Goal: Use online tool/utility: Utilize a website feature to perform a specific function

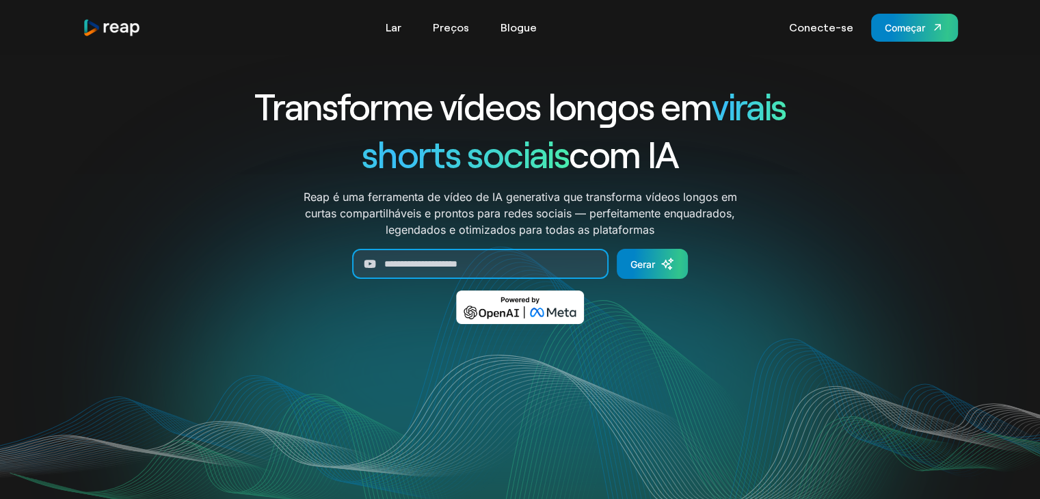
click at [489, 257] on input "Gerar formulário" at bounding box center [480, 264] width 256 height 30
paste input "**********"
type input "**********"
click at [645, 258] on font "Gerar" at bounding box center [643, 264] width 25 height 12
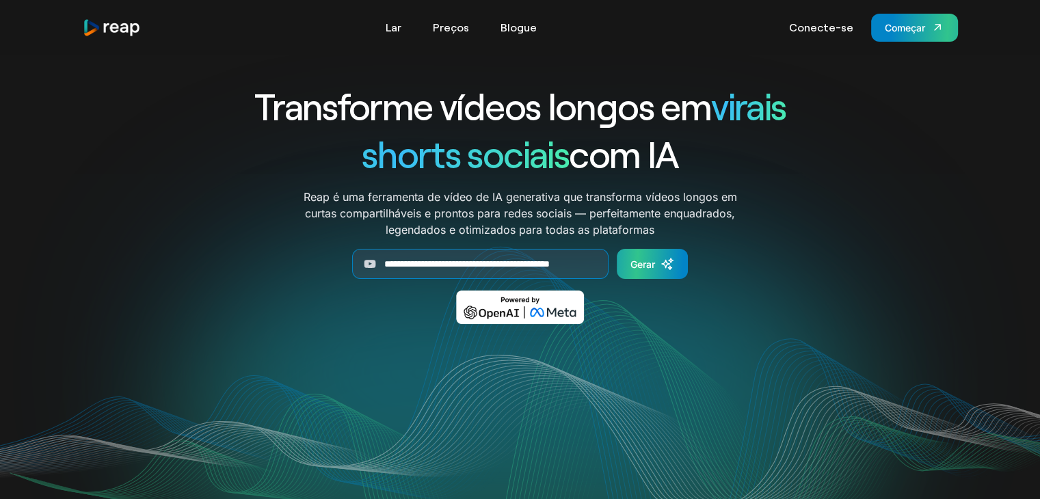
scroll to position [0, 0]
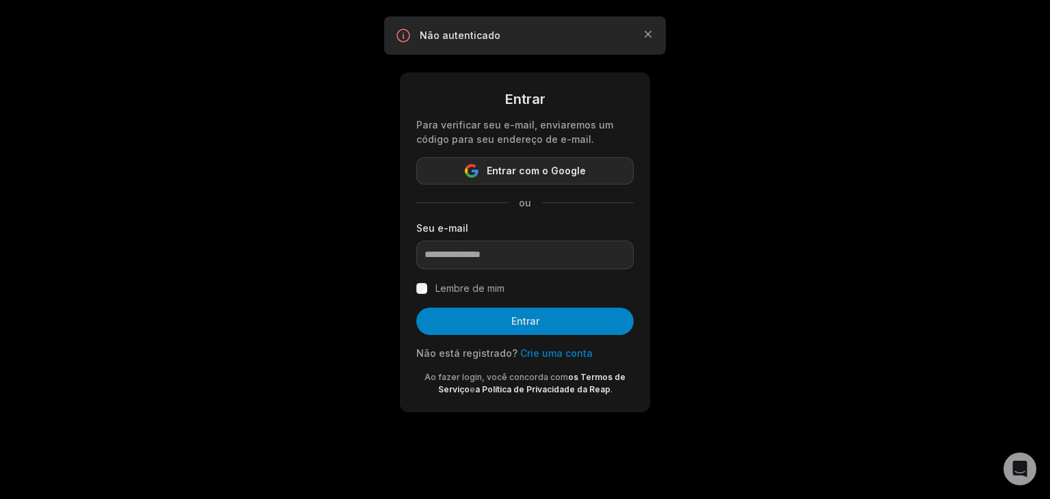
click at [527, 170] on font "Entrar com o Google" at bounding box center [536, 171] width 99 height 12
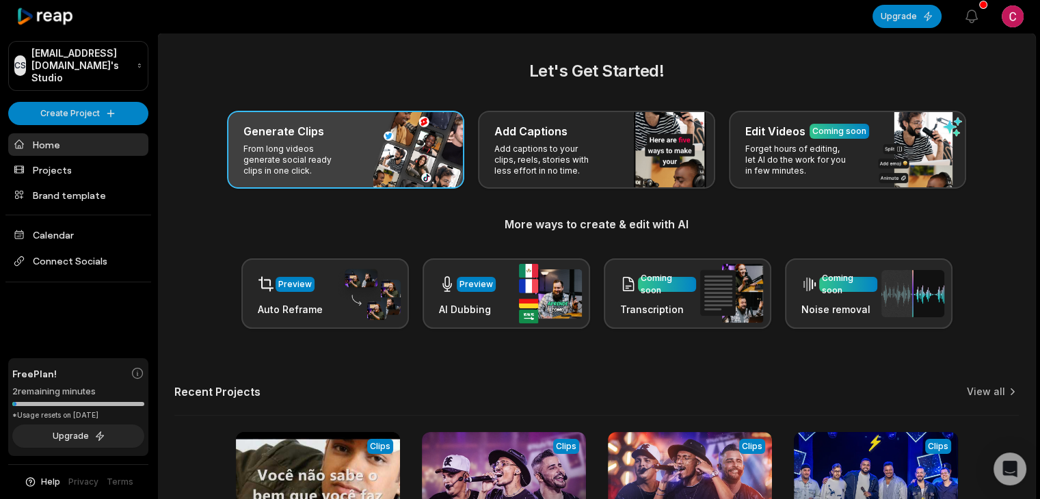
click at [369, 146] on div "Generate Clips From long videos generate social ready clips in one click." at bounding box center [345, 150] width 237 height 78
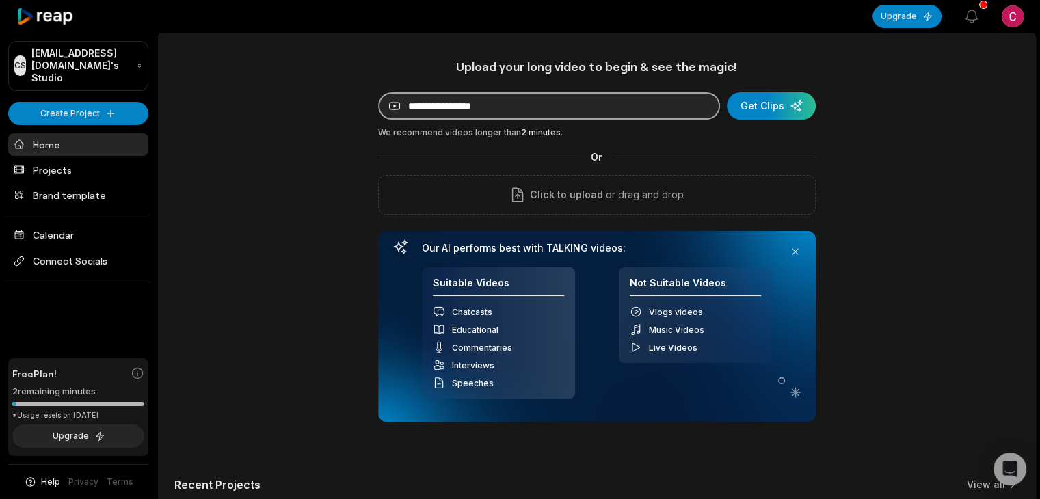
click at [481, 109] on input at bounding box center [549, 105] width 342 height 27
paste input "**********"
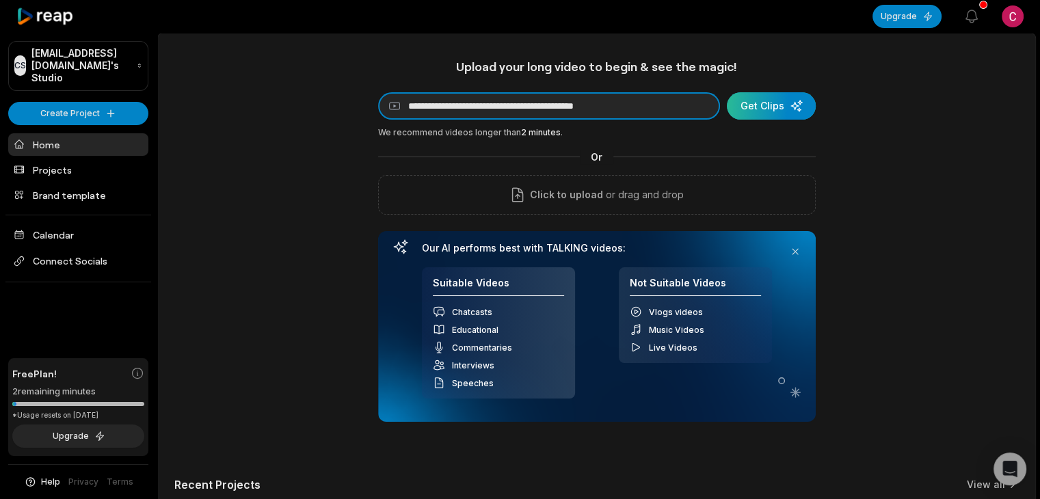
type input "**********"
click at [766, 97] on div "submit" at bounding box center [771, 105] width 89 height 27
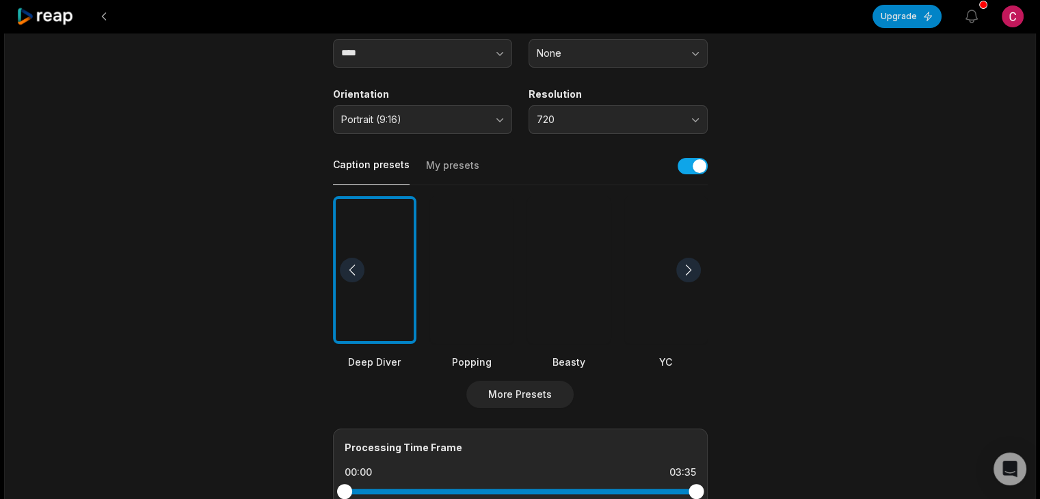
scroll to position [205, 0]
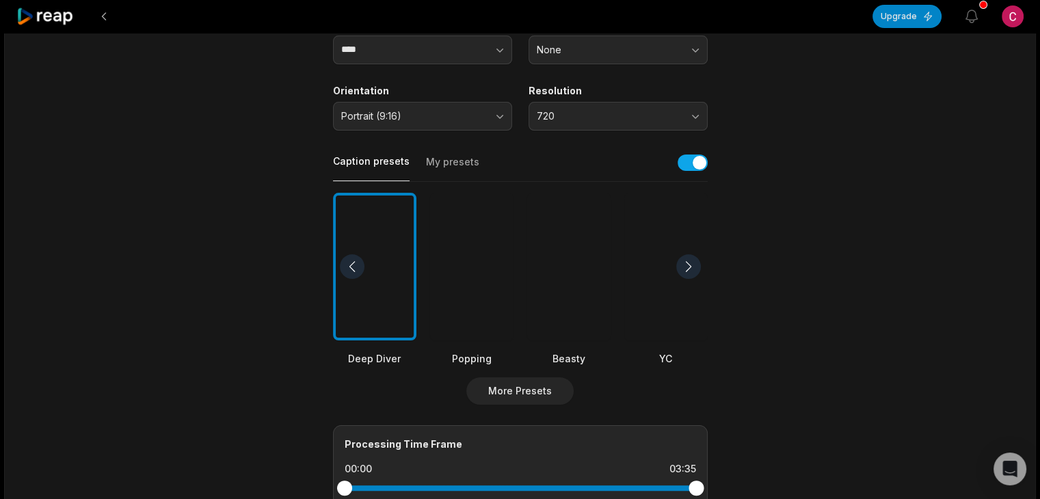
click at [560, 269] on div at bounding box center [568, 267] width 83 height 148
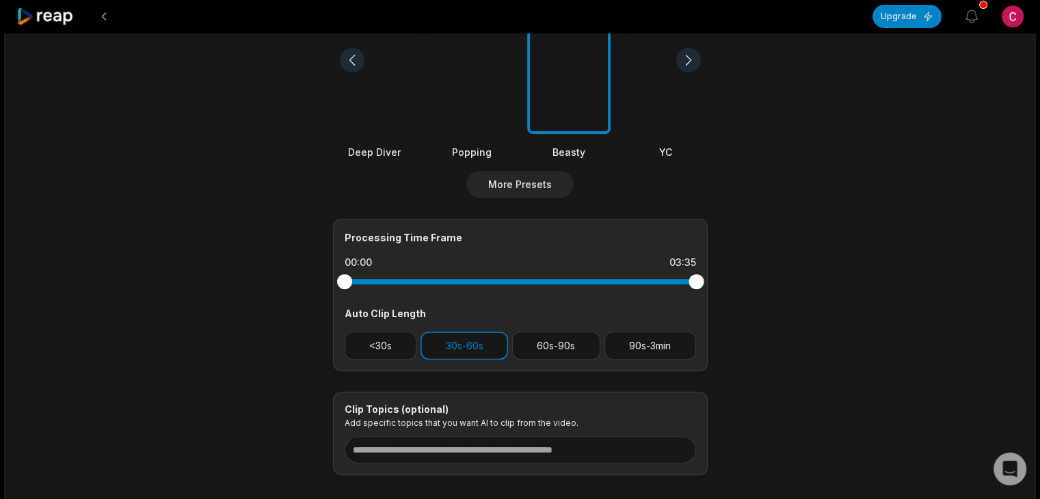
scroll to position [420, 0]
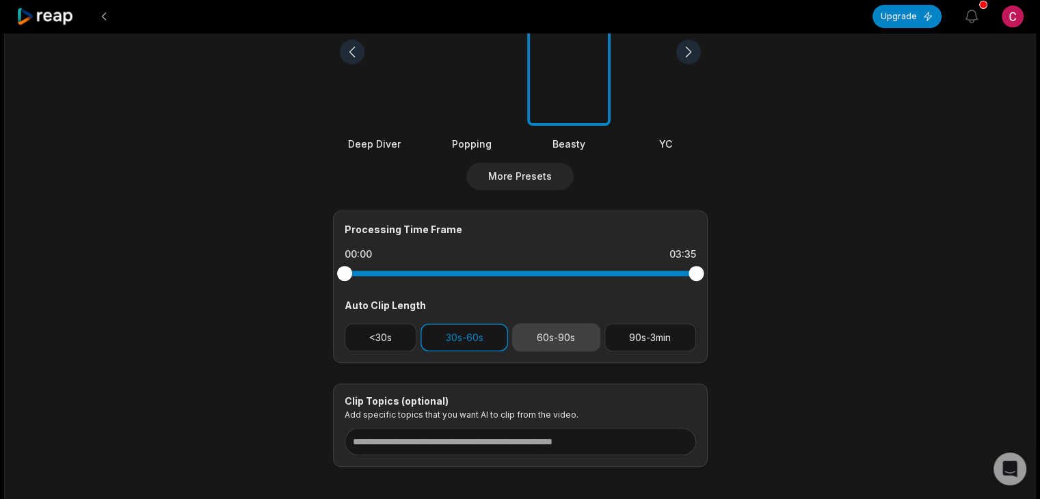
click at [566, 341] on button "60s-90s" at bounding box center [556, 337] width 88 height 28
click at [462, 338] on button "30s-60s" at bounding box center [465, 337] width 88 height 28
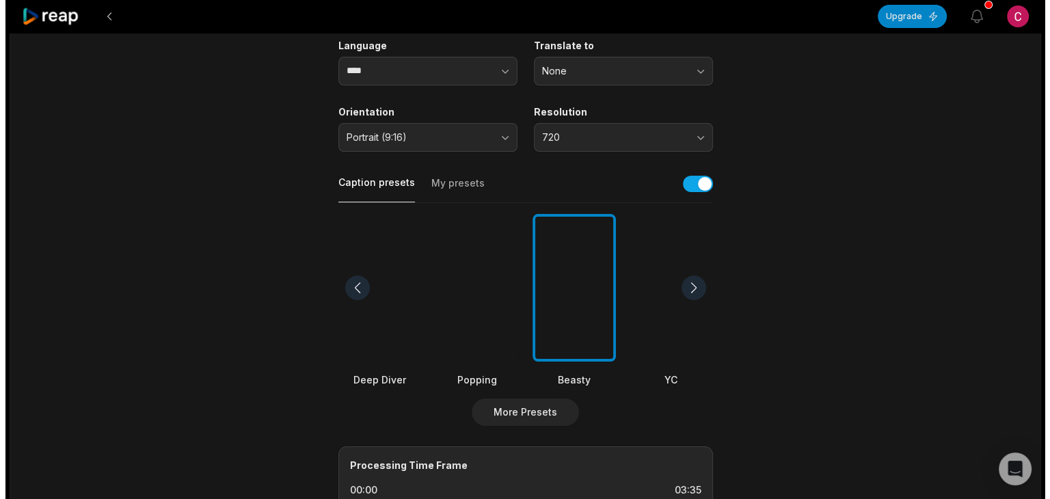
scroll to position [0, 0]
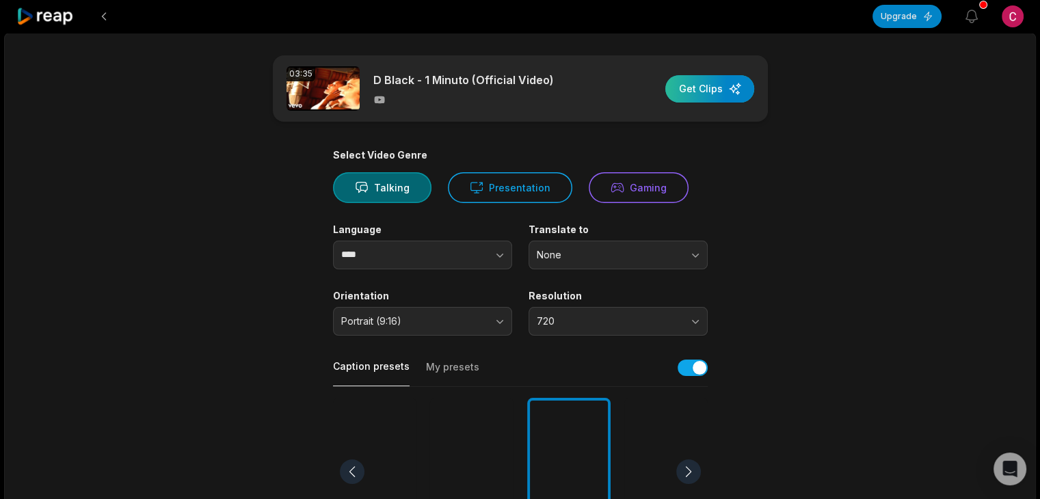
click at [716, 94] on div "button" at bounding box center [709, 88] width 89 height 27
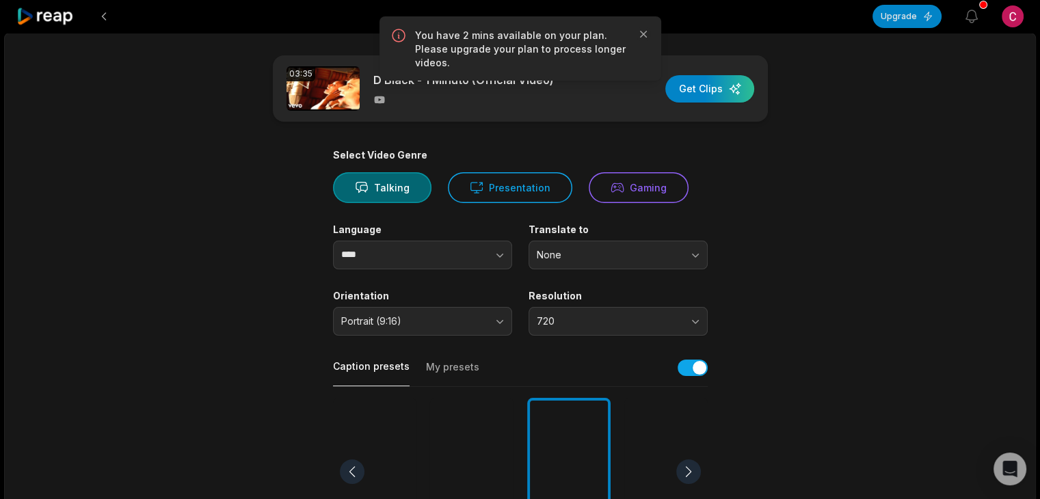
click at [582, 49] on p "You have 2 mins available on your plan. Please upgrade your plan to process lon…" at bounding box center [520, 49] width 211 height 41
click at [901, 17] on button "Upgrade" at bounding box center [907, 16] width 69 height 23
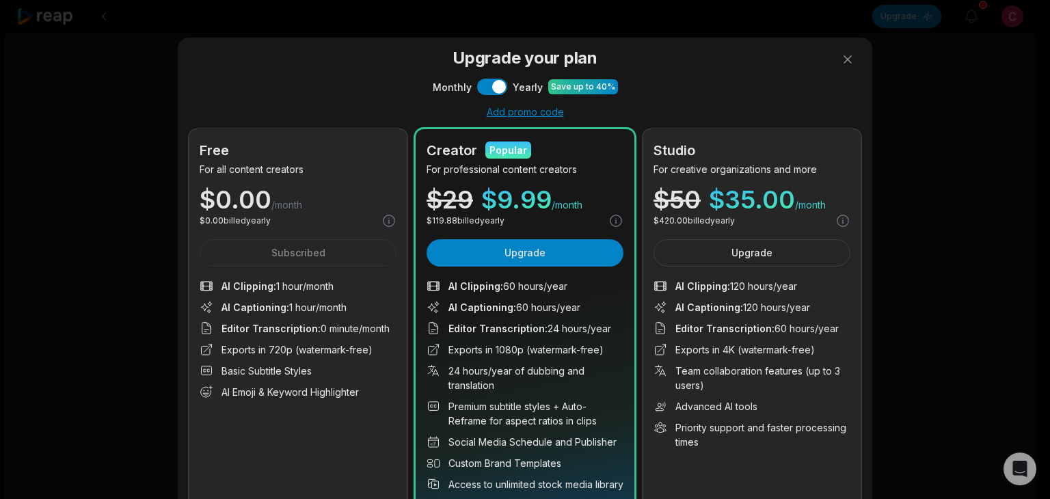
click at [304, 253] on div "Free For all content creators $ 0.00 /month $ 0.00 billed yearly Subscribed AI …" at bounding box center [298, 330] width 219 height 402
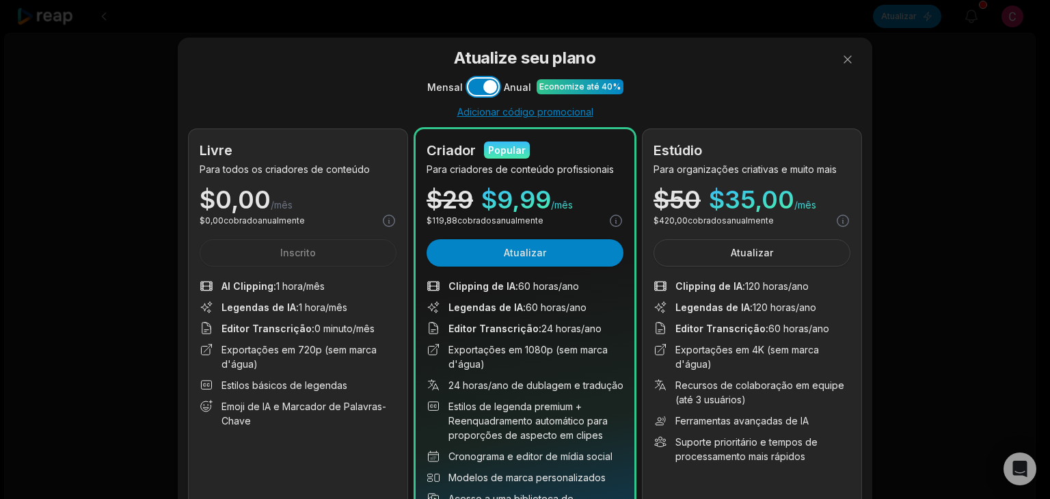
click at [469, 90] on button "Usar configuração" at bounding box center [483, 87] width 30 height 16
click at [490, 85] on button "Usar configuração" at bounding box center [483, 87] width 30 height 16
click at [473, 88] on button "Usar configuração" at bounding box center [483, 87] width 30 height 16
click at [490, 86] on button "Usar configuração" at bounding box center [483, 87] width 30 height 16
click at [468, 88] on button "Usar configuração" at bounding box center [483, 87] width 30 height 16
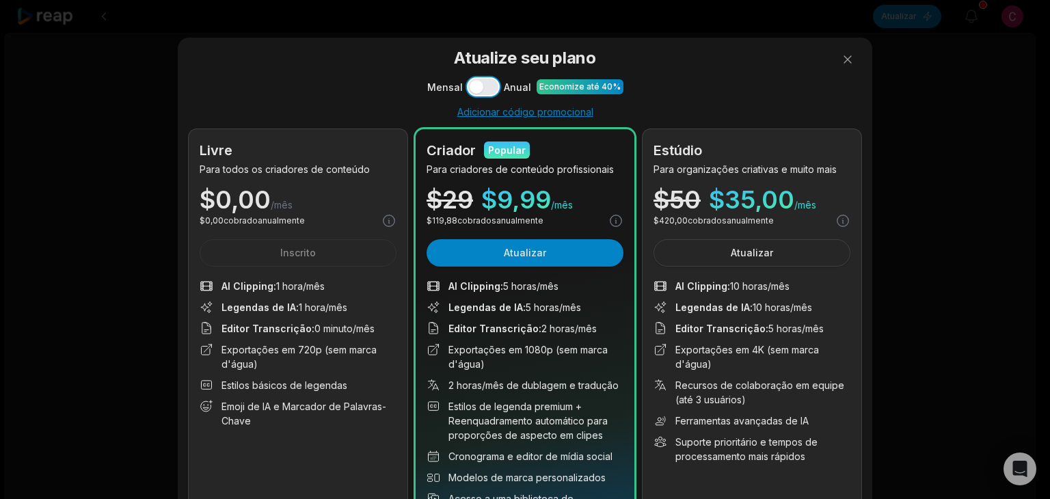
click at [488, 80] on button "Usar configuração" at bounding box center [483, 87] width 30 height 16
click at [470, 88] on button "Usar configuração" at bounding box center [483, 87] width 30 height 16
